Goal: Find contact information: Find contact information

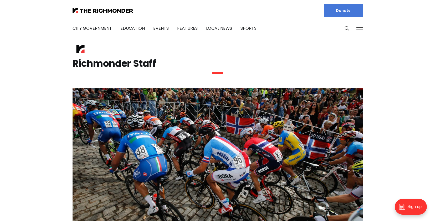
click at [360, 28] on button at bounding box center [359, 28] width 8 height 8
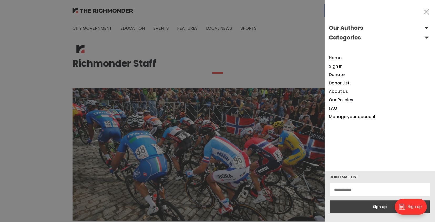
click at [340, 92] on link "About Us" at bounding box center [338, 91] width 19 height 6
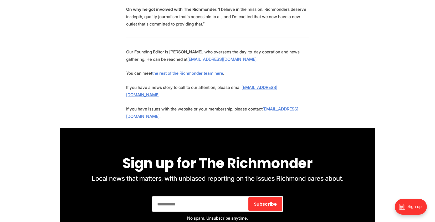
scroll to position [1056, 0]
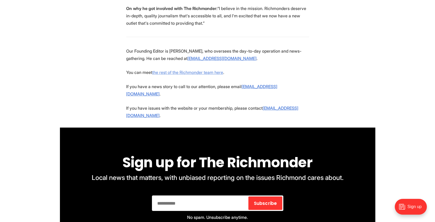
click at [220, 75] on link "the rest of the Richmonder team here" at bounding box center [187, 72] width 71 height 5
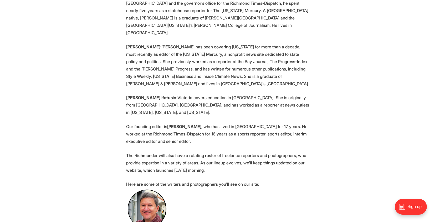
scroll to position [91, 0]
